Goal: Navigation & Orientation: Understand site structure

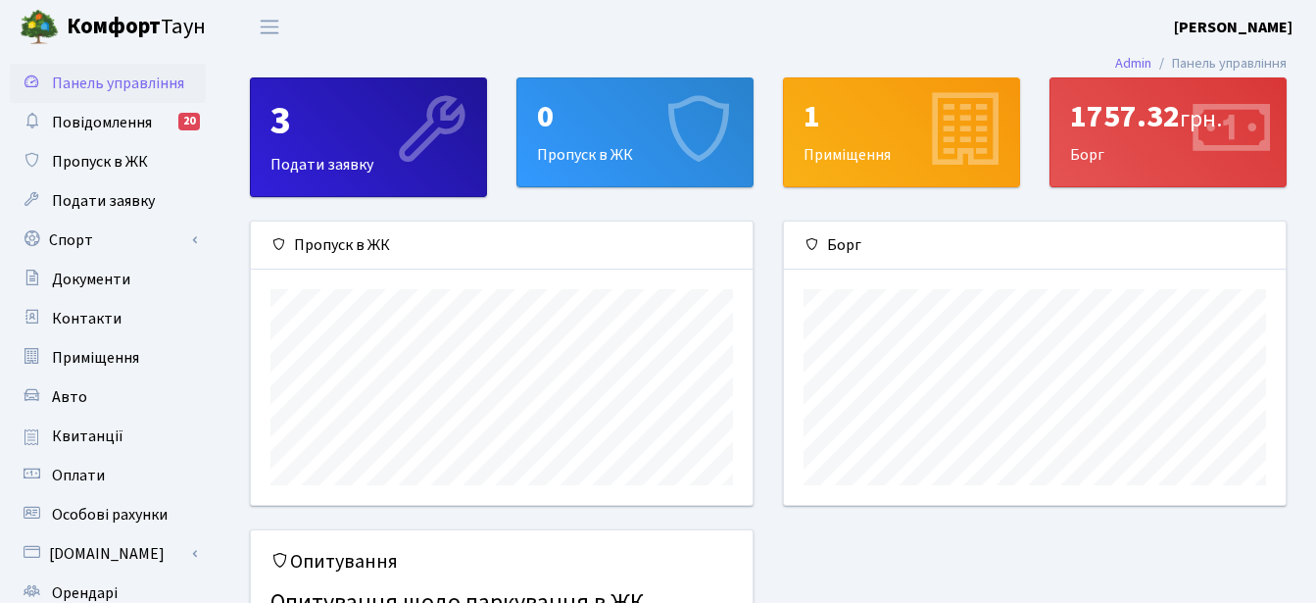
scroll to position [283, 502]
click at [90, 474] on span "Оплати" at bounding box center [78, 476] width 53 height 22
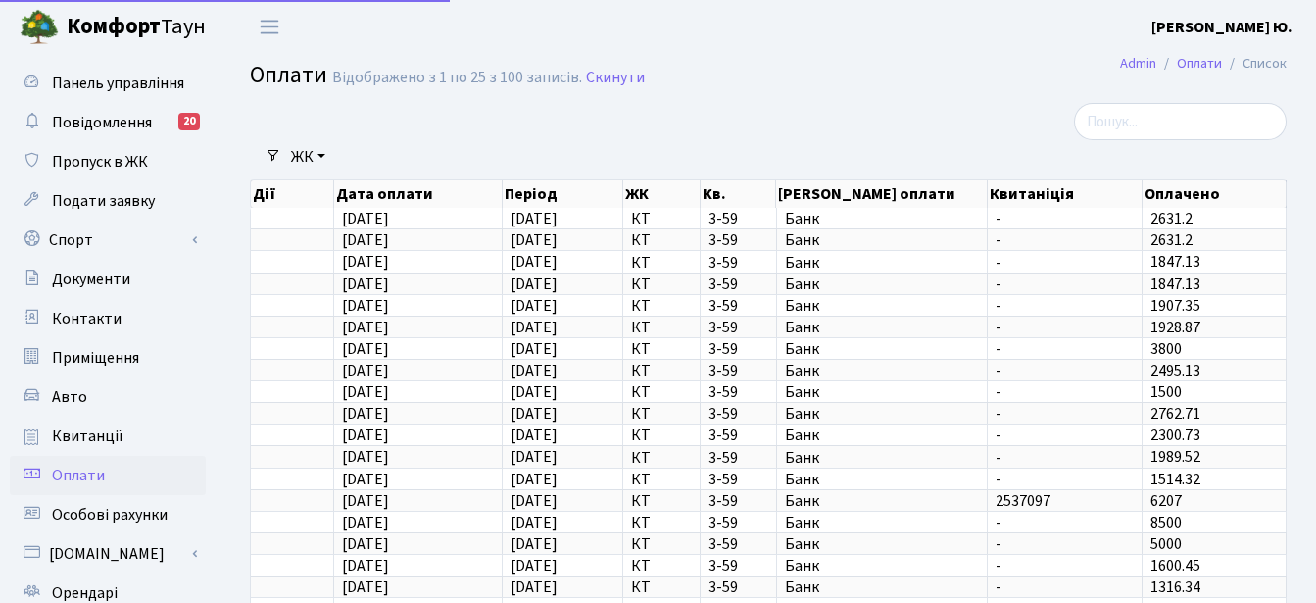
select select "25"
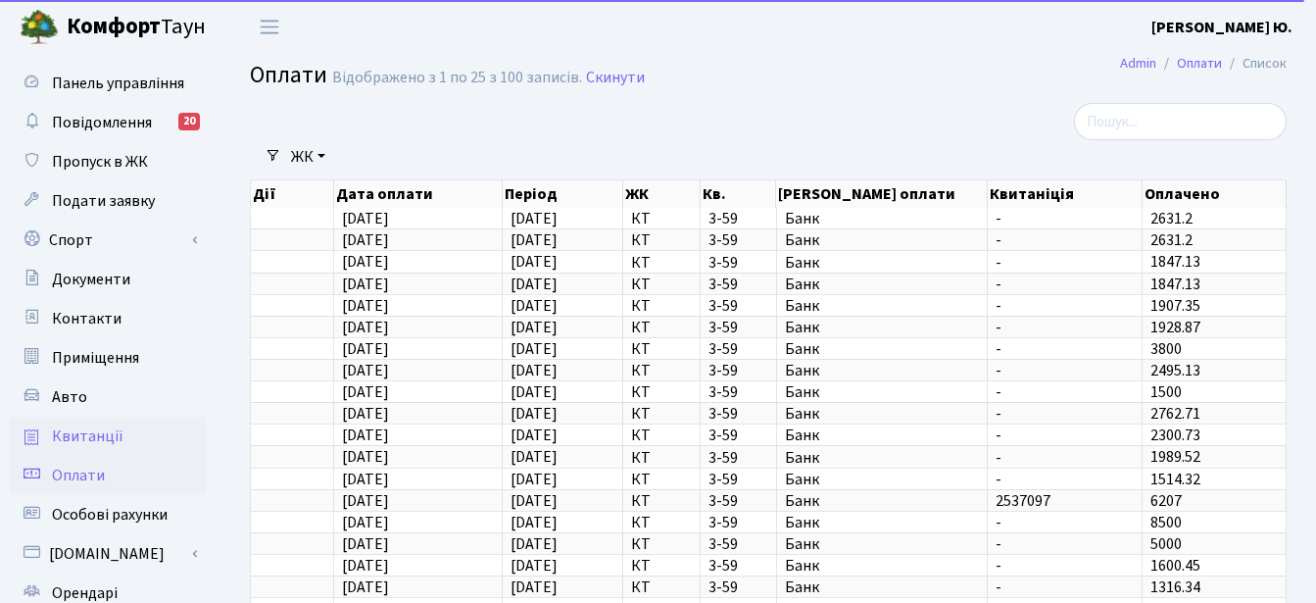
click at [110, 429] on span "Квитанції" at bounding box center [88, 436] width 72 height 22
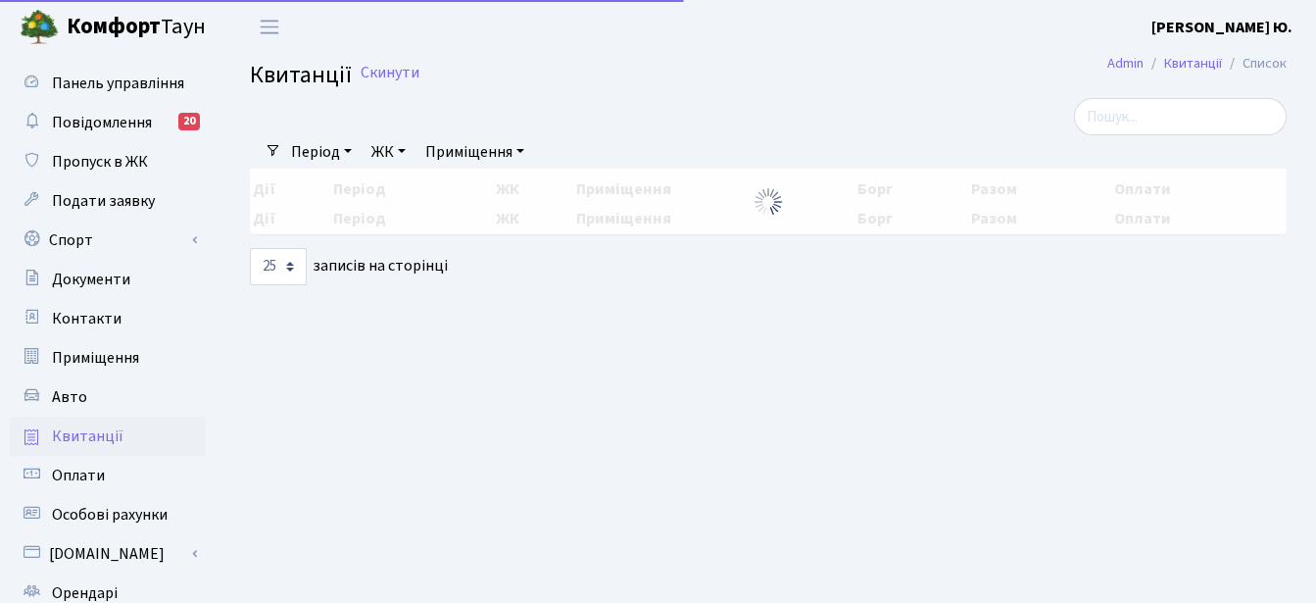
select select "25"
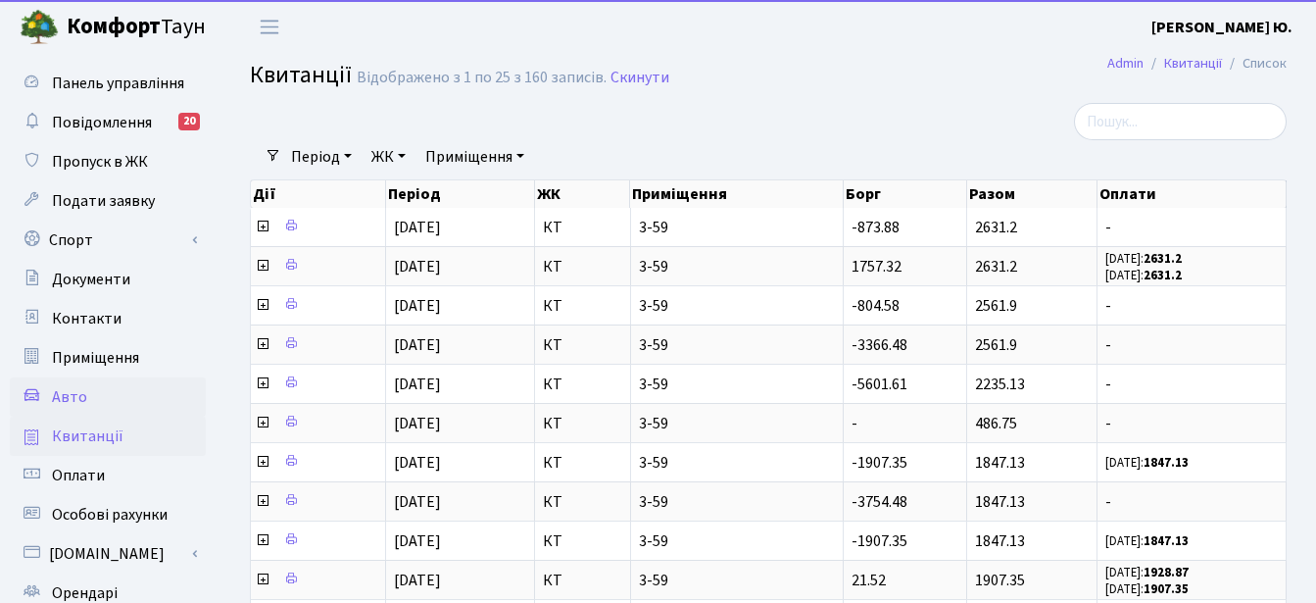
click at [78, 398] on span "Авто" at bounding box center [69, 397] width 35 height 22
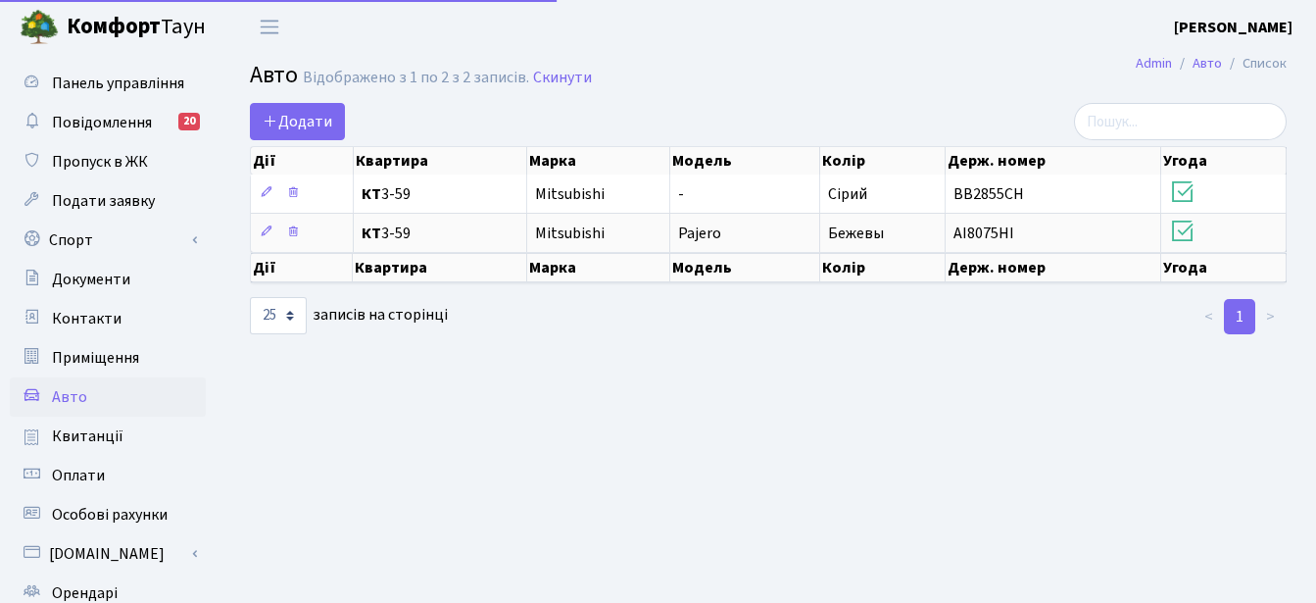
select select "25"
click at [126, 125] on span "Повідомлення" at bounding box center [102, 123] width 100 height 22
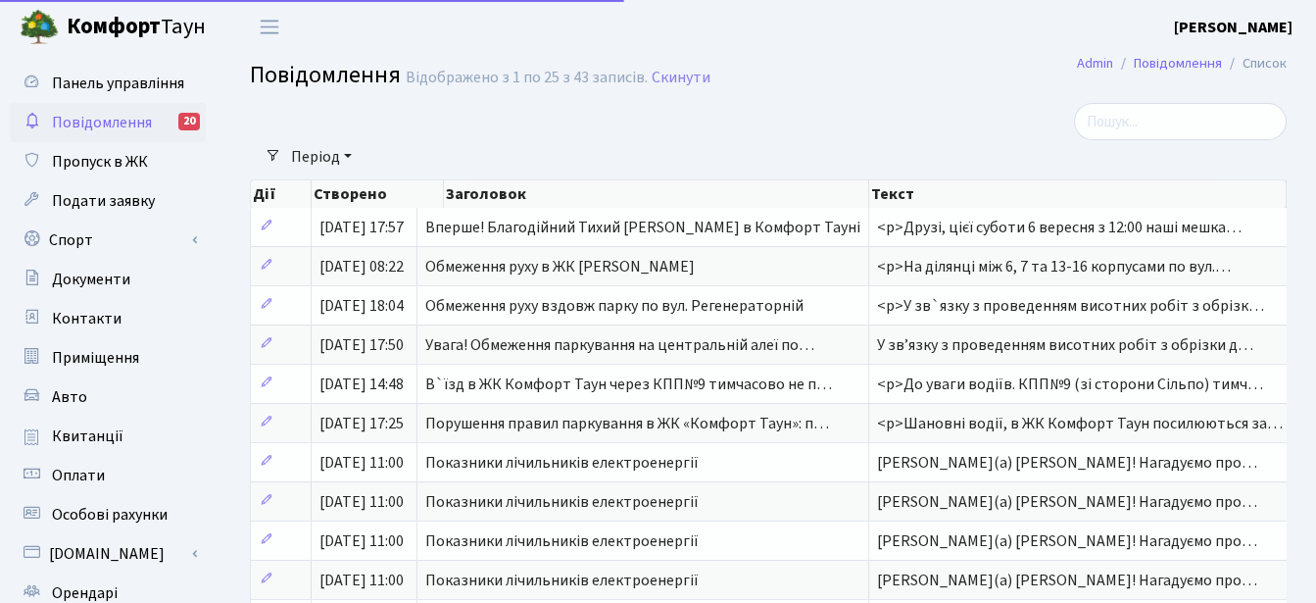
select select "25"
click at [330, 156] on link "Період" at bounding box center [321, 156] width 76 height 33
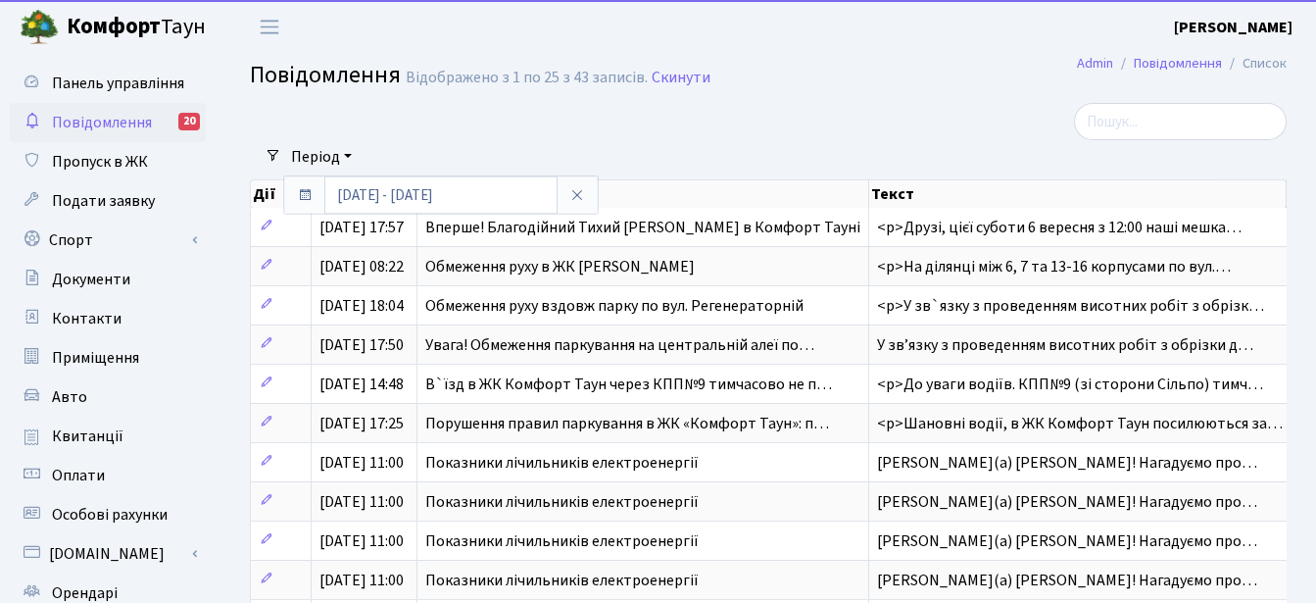
click at [330, 156] on link "Період" at bounding box center [321, 156] width 76 height 33
click at [103, 154] on span "Пропуск в ЖК" at bounding box center [100, 162] width 96 height 22
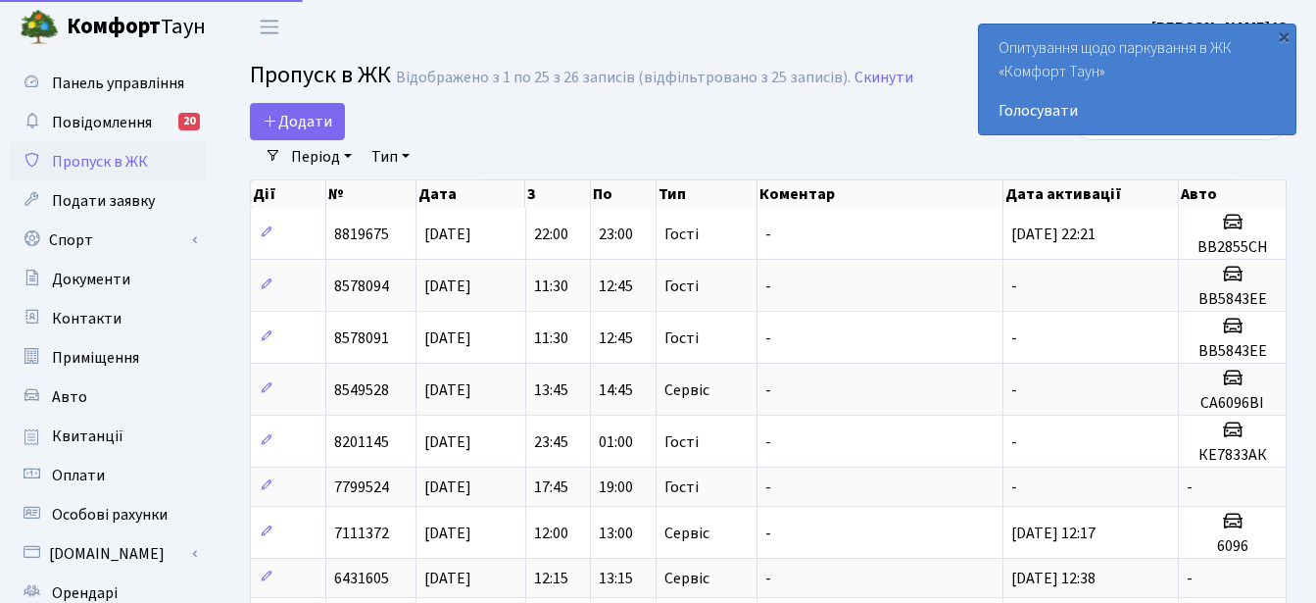
select select "25"
